Goal: Task Accomplishment & Management: Manage account settings

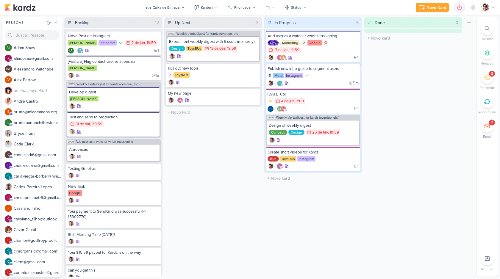
click at [489, 9] on img at bounding box center [485, 7] width 8 height 8
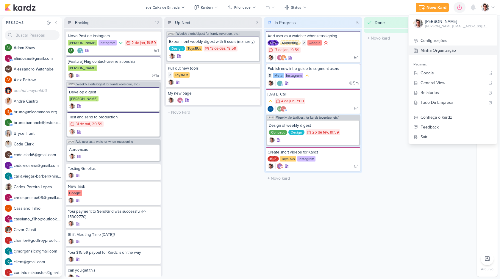
click at [458, 48] on link "Minha Organização" at bounding box center [453, 51] width 89 height 10
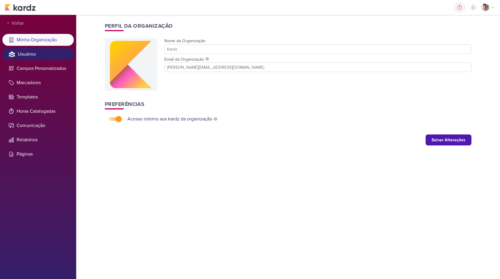
click at [38, 56] on li "Usuários" at bounding box center [37, 54] width 71 height 12
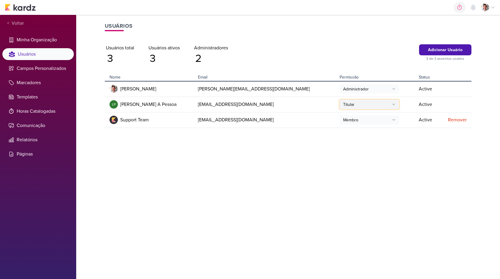
click at [340, 108] on button "Titular" at bounding box center [370, 105] width 60 height 10
click at [296, 151] on div "Usuários Adicionar Usuário 3 de 3 assentos usados Usuários total 3 Usuários ati…" at bounding box center [288, 147] width 381 height 264
click at [340, 105] on button "Titular" at bounding box center [370, 105] width 60 height 10
click at [361, 104] on td "Titular Titular Administrador Membro" at bounding box center [376, 104] width 79 height 15
click at [392, 104] on icon at bounding box center [394, 105] width 4 height 4
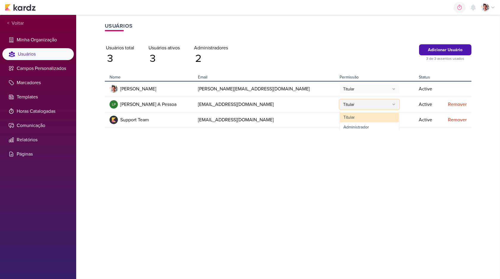
scroll to position [14, 0]
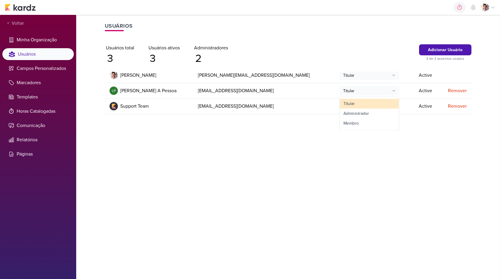
click at [362, 90] on td "Titular Titular Administrador Membro" at bounding box center [376, 90] width 79 height 15
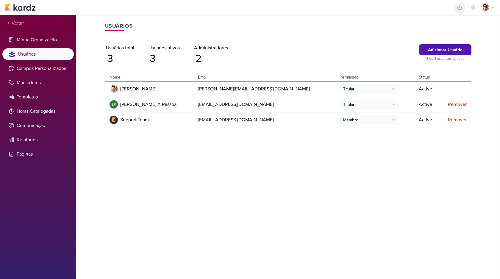
scroll to position [0, 0]
click at [342, 160] on div "Usuários Adicionar Usuário 3 de 3 assentos usados Usuários total 3 Usuários ati…" at bounding box center [288, 147] width 381 height 264
click at [452, 105] on div "Remover" at bounding box center [455, 104] width 24 height 7
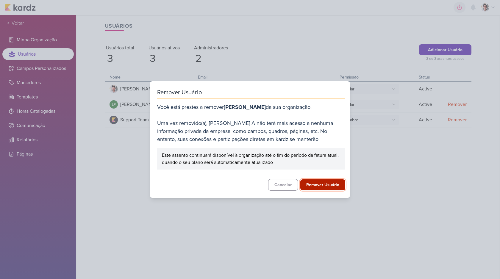
click at [310, 186] on button "Remover Usuário" at bounding box center [322, 185] width 45 height 11
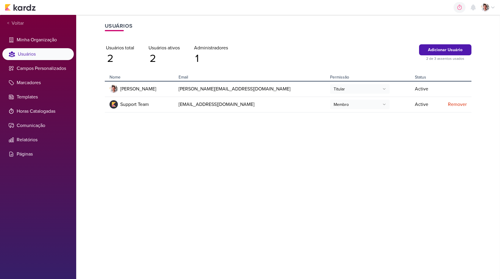
click at [347, 151] on div "Usuários Adicionar Usuário 2 de 3 assentos usados Usuários total 2 Usuários ati…" at bounding box center [288, 147] width 381 height 264
click at [432, 53] on button "Adicionar Usuário" at bounding box center [445, 49] width 52 height 11
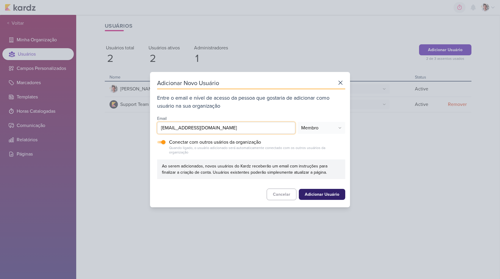
type input "[EMAIL_ADDRESS][DOMAIN_NAME]"
click at [316, 191] on button "Adicionar Usuário" at bounding box center [322, 194] width 46 height 11
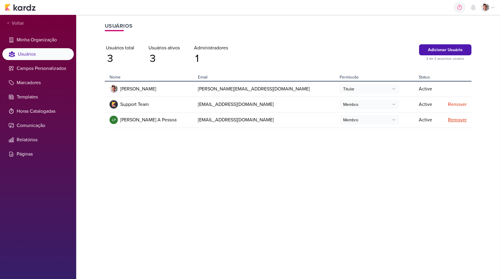
click at [459, 122] on div "Remover" at bounding box center [455, 119] width 24 height 7
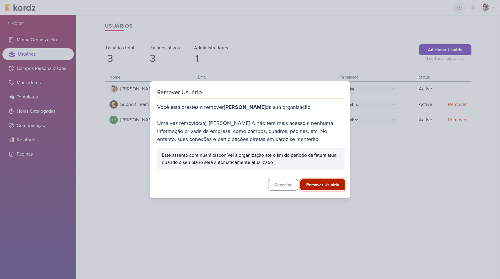
click at [312, 184] on button "Remover Usuário" at bounding box center [322, 185] width 45 height 11
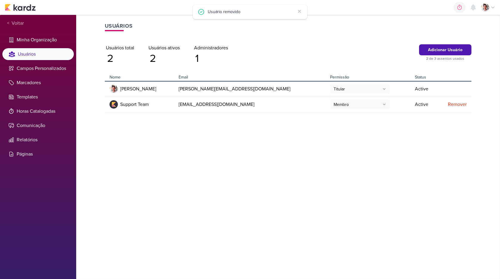
click at [224, 153] on div "Usuários Adicionar Usuário 2 de 3 assentos usados Usuários total 2 Usuários ati…" at bounding box center [288, 147] width 381 height 264
click at [486, 10] on img at bounding box center [485, 7] width 8 height 8
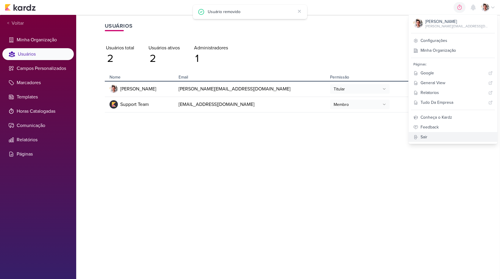
click at [448, 140] on link "Sair" at bounding box center [453, 137] width 89 height 10
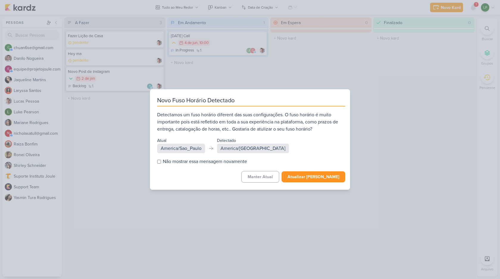
click at [301, 180] on button "Atualizar [PERSON_NAME]" at bounding box center [314, 176] width 64 height 11
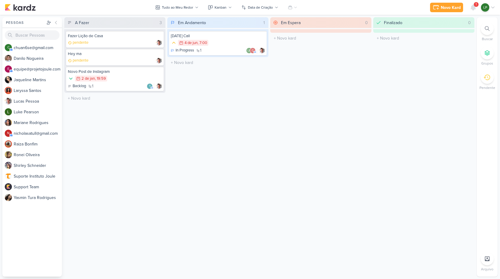
click at [303, 55] on div "Em Espera 0 O título do kard deve ter menos que 100 caracteres" at bounding box center [320, 147] width 101 height 260
click at [475, 8] on icon at bounding box center [473, 7] width 5 height 5
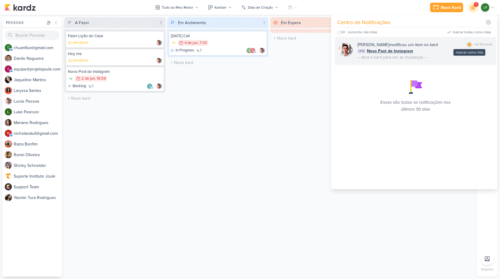
click at [468, 44] on div at bounding box center [470, 45] width 4 height 4
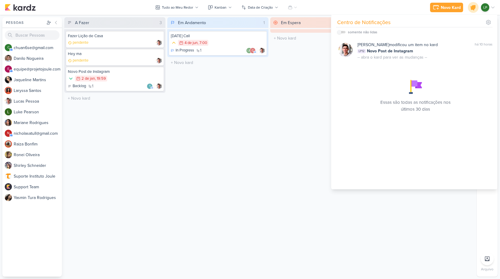
click at [475, 10] on icon at bounding box center [473, 7] width 10 height 10
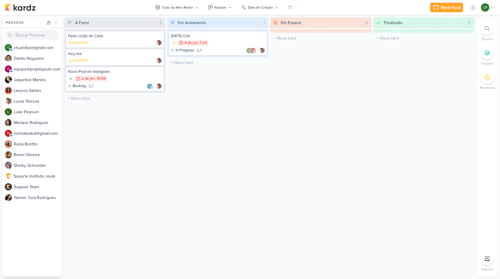
click at [491, 9] on icon at bounding box center [493, 7] width 5 height 5
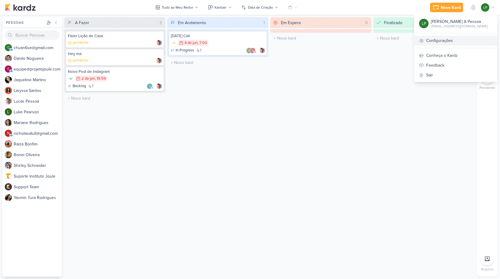
click at [465, 41] on link "Configurações" at bounding box center [455, 41] width 83 height 10
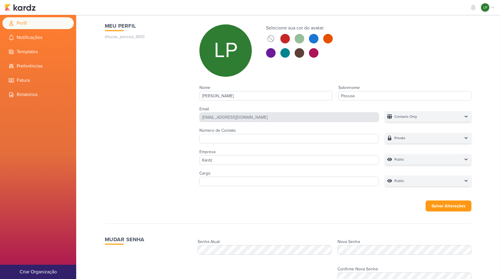
click at [49, 268] on button "Criar Organização" at bounding box center [38, 272] width 76 height 14
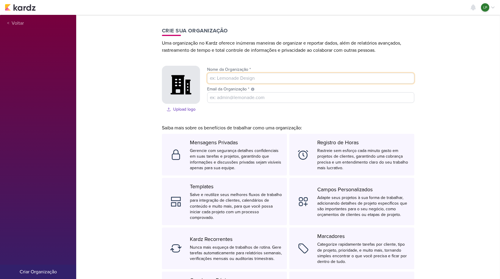
click at [239, 79] on input "Nome da Organização *" at bounding box center [310, 78] width 207 height 11
type input "Doterra"
type input "Test Organization"
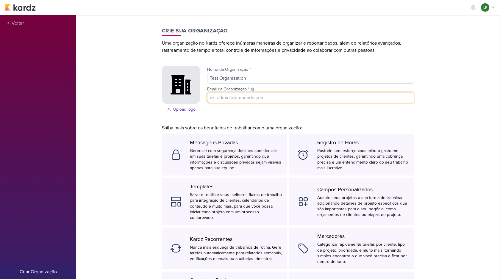
click at [218, 101] on input "Email da Organização * Usaremos este e-mail como método principal de comunicaçã…" at bounding box center [310, 97] width 207 height 11
type input "admin@kardz.app"
click at [183, 108] on div "Upload logo" at bounding box center [184, 109] width 22 height 6
click at [0, 0] on input "Upload logo" at bounding box center [0, 0] width 0 height 0
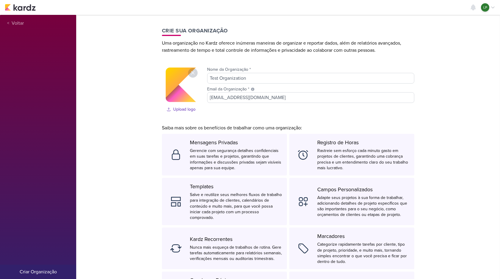
click at [241, 115] on div "Crie sua Organização Uma organização no Kardz oferece inúmeras maneiras de orga…" at bounding box center [288, 191] width 267 height 352
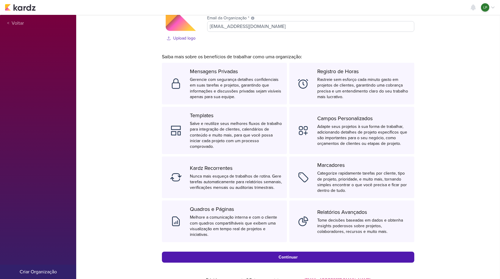
scroll to position [87, 0]
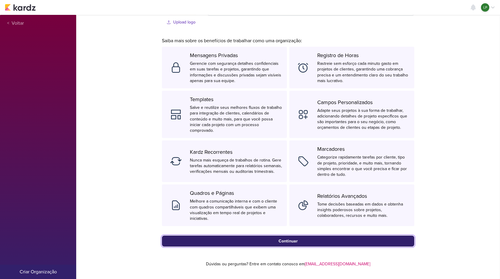
click at [279, 238] on div "Continuar" at bounding box center [288, 241] width 19 height 6
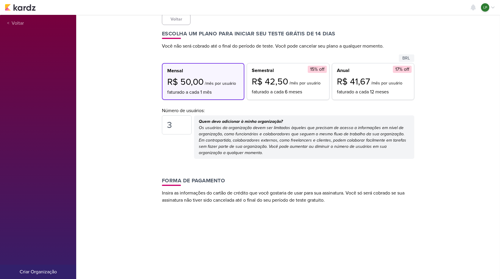
scroll to position [0, 0]
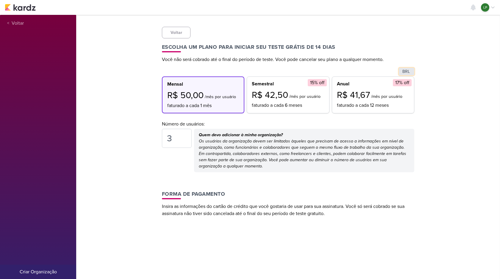
click at [404, 73] on select "USD BRL" at bounding box center [406, 71] width 15 height 7
click at [399, 68] on select "USD BRL" at bounding box center [406, 71] width 15 height 7
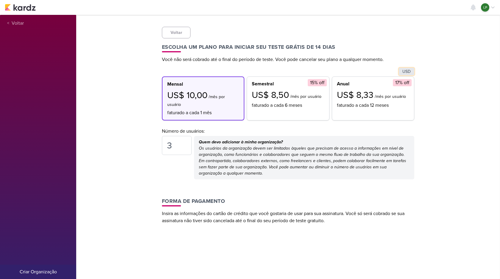
click at [406, 71] on select "USD BRL" at bounding box center [406, 71] width 15 height 7
select select "brl"
click at [399, 68] on select "USD BRL" at bounding box center [406, 71] width 15 height 7
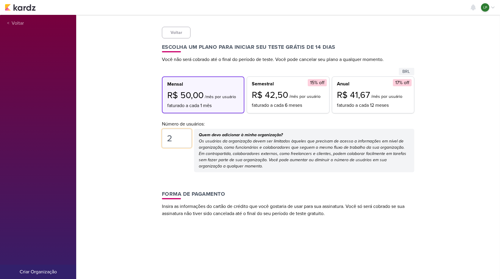
click at [184, 143] on input "2" at bounding box center [177, 138] width 30 height 19
type input "1"
click at [184, 142] on input "1" at bounding box center [177, 138] width 30 height 19
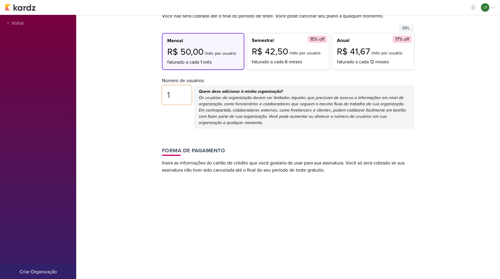
scroll to position [50, 0]
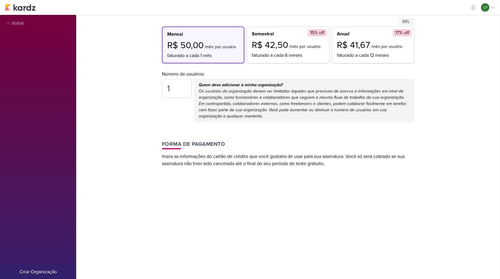
click at [248, 128] on div "Voltar Escolha um plano para iniciar seu teste grátis de 14 dias Você não será …" at bounding box center [288, 198] width 252 height 442
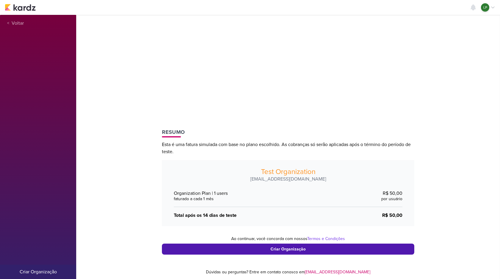
scroll to position [221, 0]
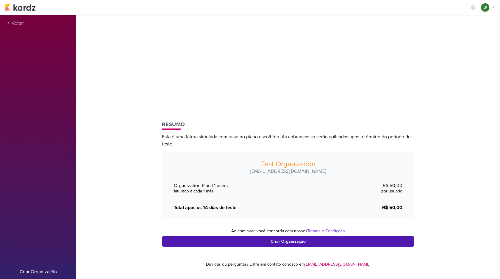
click at [341, 191] on div "faturado a cada 1 mês" at bounding box center [276, 191] width 205 height 6
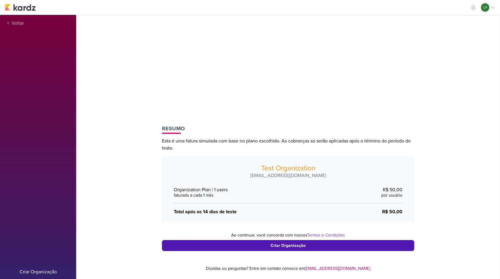
scroll to position [216, 0]
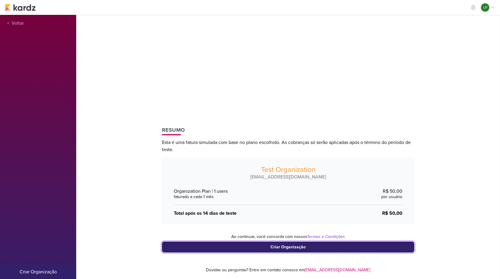
click at [302, 249] on div "Criar Organização" at bounding box center [288, 247] width 35 height 6
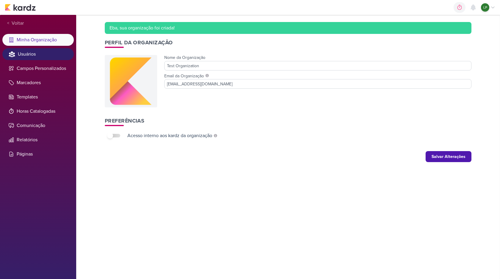
click at [41, 58] on li "Usuários" at bounding box center [37, 54] width 71 height 12
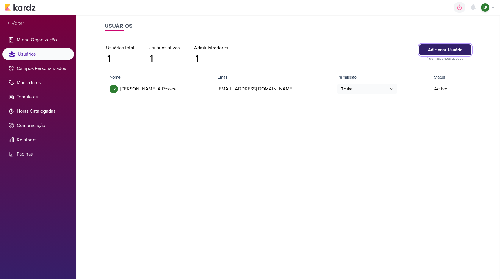
click at [447, 53] on button "Adicionar Usuário" at bounding box center [445, 49] width 52 height 11
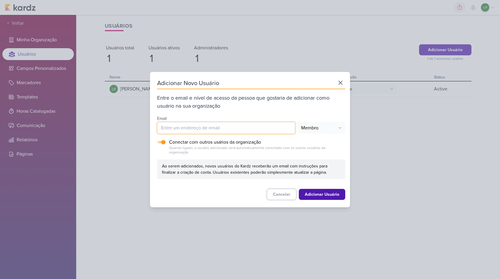
paste input "tiagotriumpho@gmail.com"
type input "tiagotriumpho@gmail.com"
click at [164, 142] on input "checkbox" at bounding box center [163, 142] width 4 height 4
checkbox input "false"
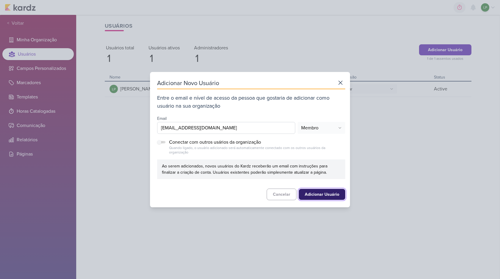
click at [326, 193] on button "Adicionar Usuário" at bounding box center [322, 194] width 46 height 11
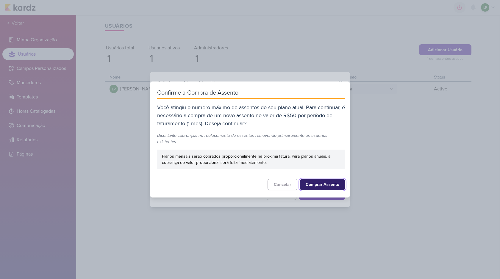
click at [322, 184] on button "Comprar Assento" at bounding box center [323, 184] width 46 height 11
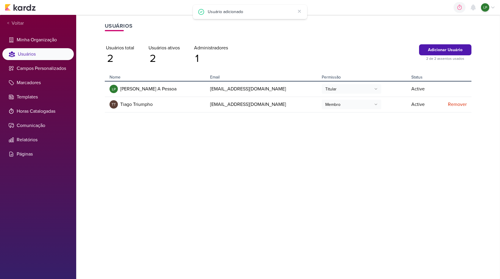
click at [328, 172] on div "Usuários Adicionar Usuário 2 de 2 assentos usados Usuários total 2 Usuários ati…" at bounding box center [288, 147] width 381 height 264
click at [461, 104] on div "Remover" at bounding box center [453, 104] width 28 height 7
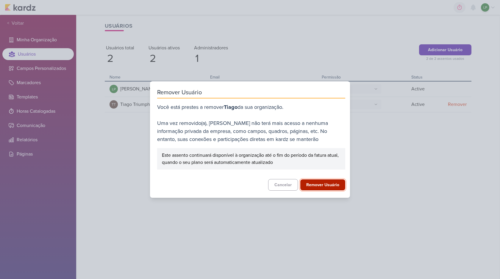
click at [313, 184] on button "Remover Usuário" at bounding box center [322, 185] width 45 height 11
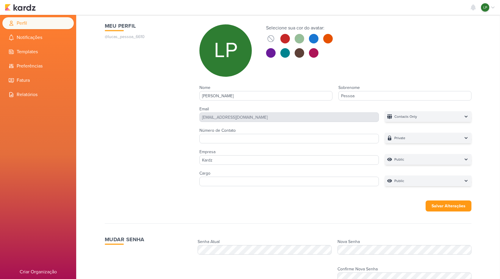
click at [16, 12] on div "Centro de Notificações somente não lidas" at bounding box center [250, 7] width 491 height 15
click at [18, 10] on img at bounding box center [20, 7] width 31 height 7
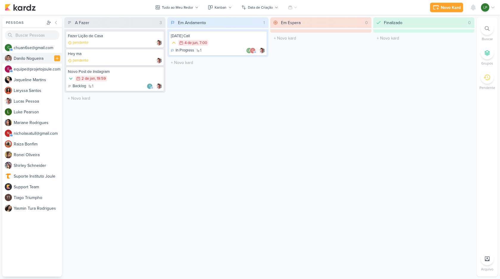
click at [28, 58] on div "D a n i l o N o g u e i r a" at bounding box center [38, 58] width 48 height 6
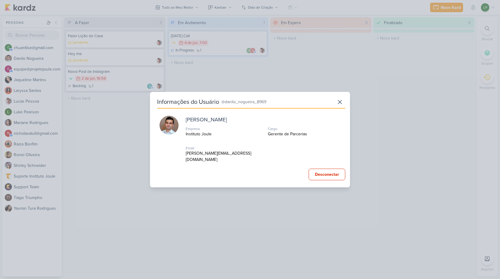
click at [120, 140] on div "Informações do Usuário @danilo_nogueira_8969 [PERSON_NAME] Empresa Instituto Jo…" at bounding box center [250, 139] width 500 height 279
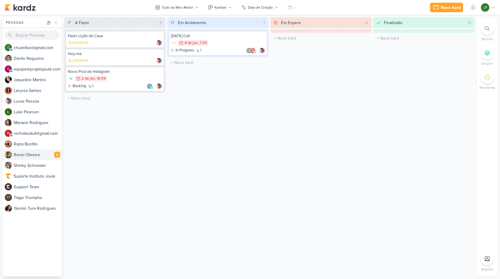
click at [32, 152] on div "R o n e i O l i v e i r a" at bounding box center [38, 155] width 48 height 6
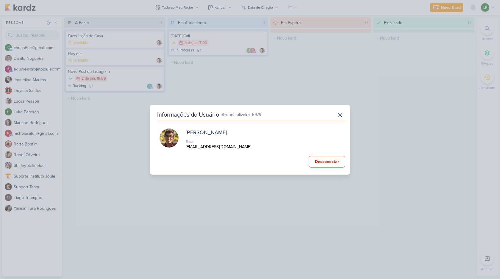
click at [32, 154] on div "Informações do Usuário @ronei_oliveira_5979 [PERSON_NAME] Email [EMAIL_ADDRESS]…" at bounding box center [250, 139] width 500 height 279
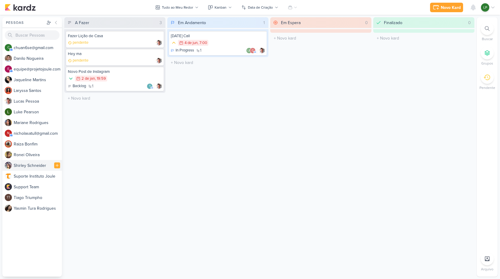
click at [32, 165] on div "S h i r l e y S c h n e i d e r" at bounding box center [38, 166] width 48 height 6
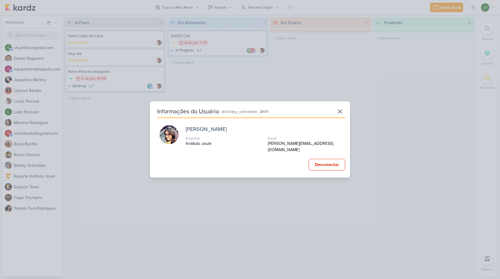
click at [33, 165] on div "Informações do Usuário @shirley_schneider_8441 [PERSON_NAME] Empresa Instituto …" at bounding box center [250, 139] width 500 height 279
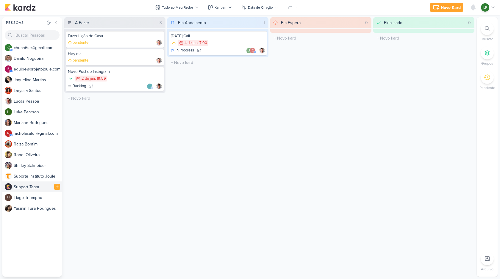
click at [32, 186] on div "S u p p o r t T e a m" at bounding box center [38, 187] width 48 height 6
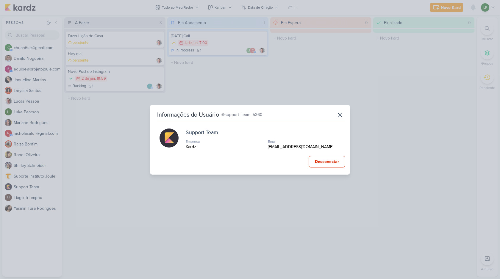
click at [32, 188] on div "Informações do Usuário @support_team_5360 Support Team Empresa Kardz Email [EMA…" at bounding box center [250, 139] width 500 height 279
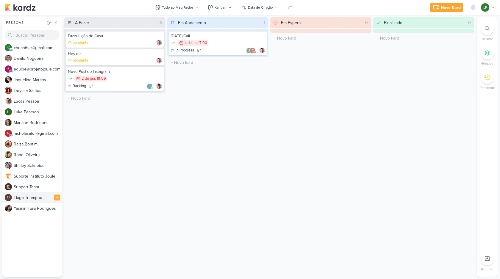
click at [32, 195] on div "T i a g o T r i u m p h o" at bounding box center [38, 198] width 48 height 6
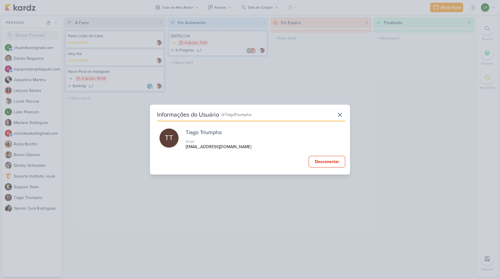
click at [32, 197] on div "Informações do Usuário @TiagoTriumpho TT Tiago Triumpho Email [EMAIL_ADDRESS][D…" at bounding box center [250, 139] width 500 height 279
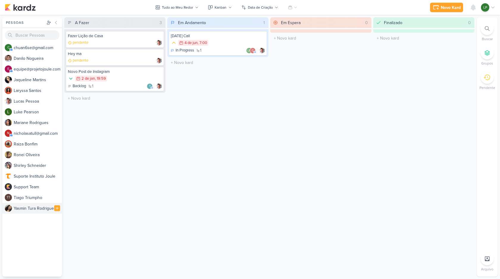
click at [32, 207] on div "Y a s m i n T u r a R o d r i g u e s" at bounding box center [38, 208] width 48 height 6
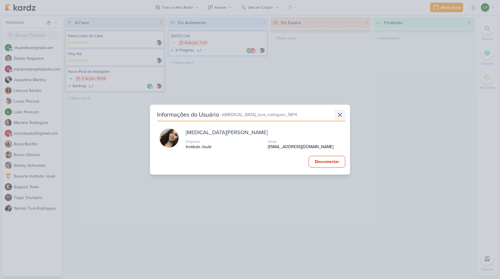
click at [336, 111] on icon at bounding box center [339, 114] width 7 height 7
